Goal: Contribute content: Contribute content

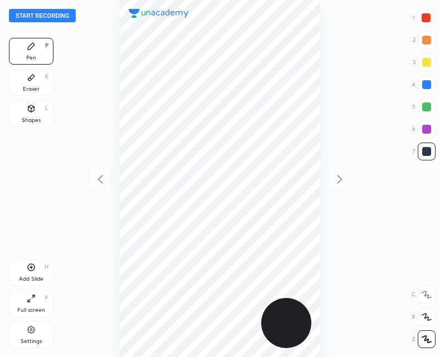
scroll to position [357, 262]
click at [34, 271] on icon at bounding box center [31, 267] width 9 height 9
click at [96, 176] on icon at bounding box center [100, 179] width 13 height 13
click at [345, 178] on icon at bounding box center [339, 179] width 13 height 13
click at [83, 187] on div "Start recording 1 2 3 4 5 6 7 R O A L C X Z Erase all C X Z Pen P Eraser E Shap…" at bounding box center [220, 178] width 440 height 357
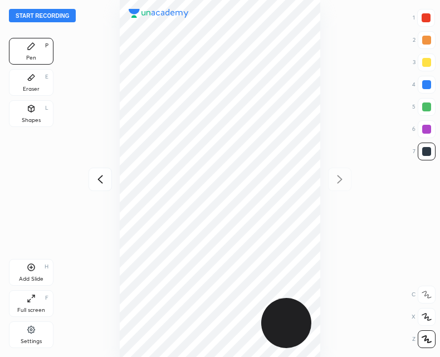
click at [100, 182] on icon at bounding box center [100, 179] width 13 height 13
click at [337, 185] on icon at bounding box center [339, 179] width 13 height 13
click at [100, 184] on icon at bounding box center [100, 179] width 13 height 13
click at [343, 185] on icon at bounding box center [339, 179] width 13 height 13
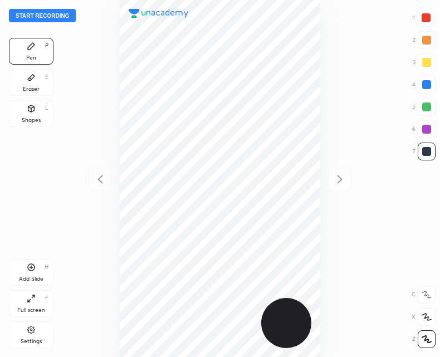
click at [54, 13] on button "Start recording" at bounding box center [42, 15] width 67 height 13
click at [27, 276] on div "Add Slide" at bounding box center [31, 279] width 24 height 6
click at [95, 179] on icon at bounding box center [100, 179] width 13 height 13
click at [334, 183] on icon at bounding box center [339, 179] width 13 height 13
click at [94, 186] on div at bounding box center [99, 179] width 23 height 23
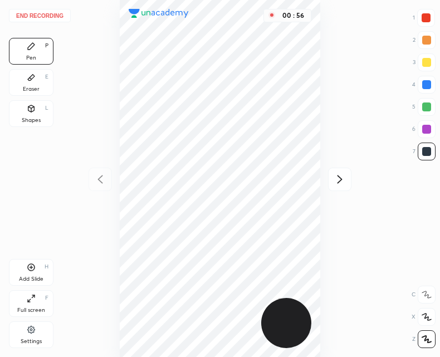
click at [337, 183] on icon at bounding box center [339, 179] width 5 height 8
click at [102, 179] on icon at bounding box center [100, 179] width 13 height 13
click at [335, 175] on icon at bounding box center [339, 179] width 13 height 13
click at [102, 179] on icon at bounding box center [100, 179] width 13 height 13
click at [40, 260] on div "Add Slide H" at bounding box center [31, 272] width 45 height 27
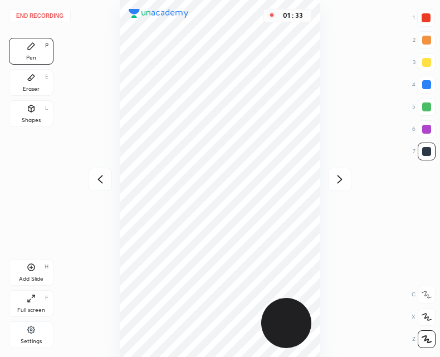
click at [336, 179] on icon at bounding box center [339, 179] width 13 height 13
click at [26, 273] on div "Add Slide H" at bounding box center [31, 272] width 45 height 27
click at [104, 180] on icon at bounding box center [100, 179] width 13 height 13
click at [338, 179] on icon at bounding box center [339, 179] width 13 height 13
click at [97, 183] on icon at bounding box center [100, 179] width 13 height 13
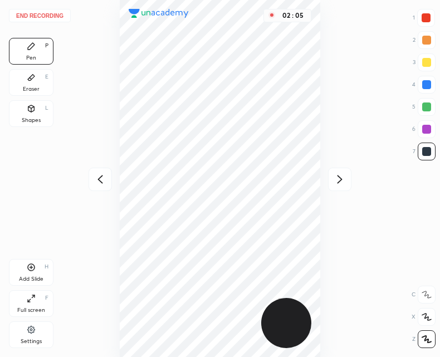
click at [329, 179] on div at bounding box center [339, 179] width 23 height 23
click at [99, 181] on icon at bounding box center [100, 179] width 13 height 13
click at [339, 183] on icon at bounding box center [339, 179] width 13 height 13
click at [108, 179] on div at bounding box center [99, 179] width 23 height 23
click at [348, 179] on div at bounding box center [339, 179] width 23 height 23
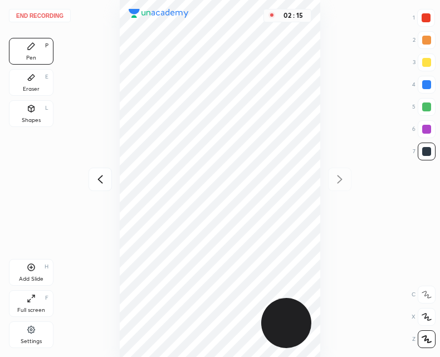
click at [102, 178] on icon at bounding box center [100, 179] width 13 height 13
click at [351, 178] on div at bounding box center [339, 179] width 23 height 23
click at [104, 179] on icon at bounding box center [100, 179] width 13 height 13
click at [343, 186] on div at bounding box center [339, 179] width 23 height 23
click at [41, 268] on div "Add Slide H" at bounding box center [31, 272] width 45 height 27
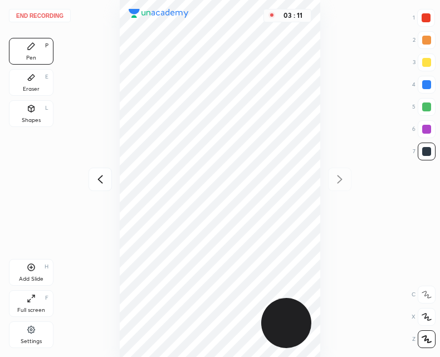
click at [99, 180] on icon at bounding box center [100, 179] width 13 height 13
click at [343, 180] on icon at bounding box center [339, 179] width 13 height 13
click at [111, 183] on div at bounding box center [99, 179] width 23 height 23
click at [345, 179] on icon at bounding box center [339, 179] width 13 height 13
click at [110, 181] on div at bounding box center [99, 179] width 23 height 23
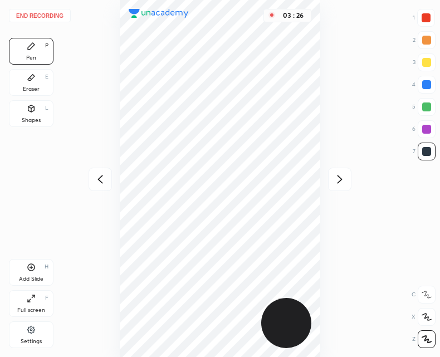
click at [346, 180] on icon at bounding box center [339, 179] width 13 height 13
click at [105, 176] on icon at bounding box center [100, 179] width 13 height 13
click at [347, 184] on div at bounding box center [339, 179] width 23 height 23
click at [100, 184] on icon at bounding box center [100, 179] width 13 height 13
click at [345, 181] on icon at bounding box center [339, 179] width 13 height 13
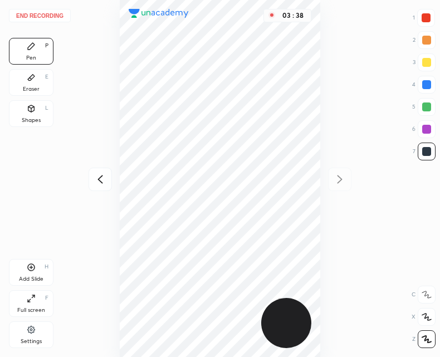
click at [99, 172] on div at bounding box center [99, 179] width 23 height 23
click at [344, 178] on icon at bounding box center [339, 179] width 13 height 13
click at [107, 179] on div at bounding box center [99, 179] width 23 height 23
click at [345, 182] on icon at bounding box center [339, 179] width 13 height 13
click at [94, 178] on icon at bounding box center [100, 179] width 13 height 13
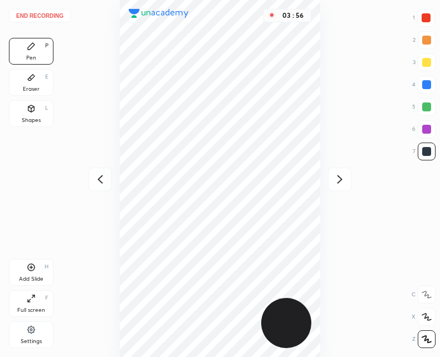
click at [341, 178] on icon at bounding box center [339, 179] width 5 height 8
click at [51, 18] on button "End recording" at bounding box center [40, 15] width 62 height 13
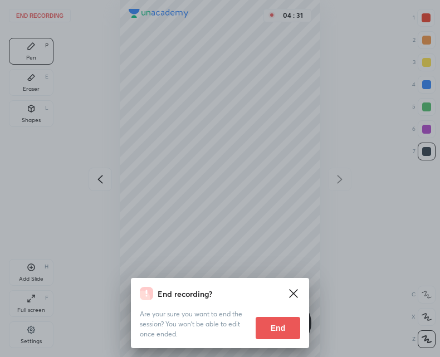
click at [279, 328] on button "End" at bounding box center [277, 328] width 45 height 22
